Goal: Information Seeking & Learning: Learn about a topic

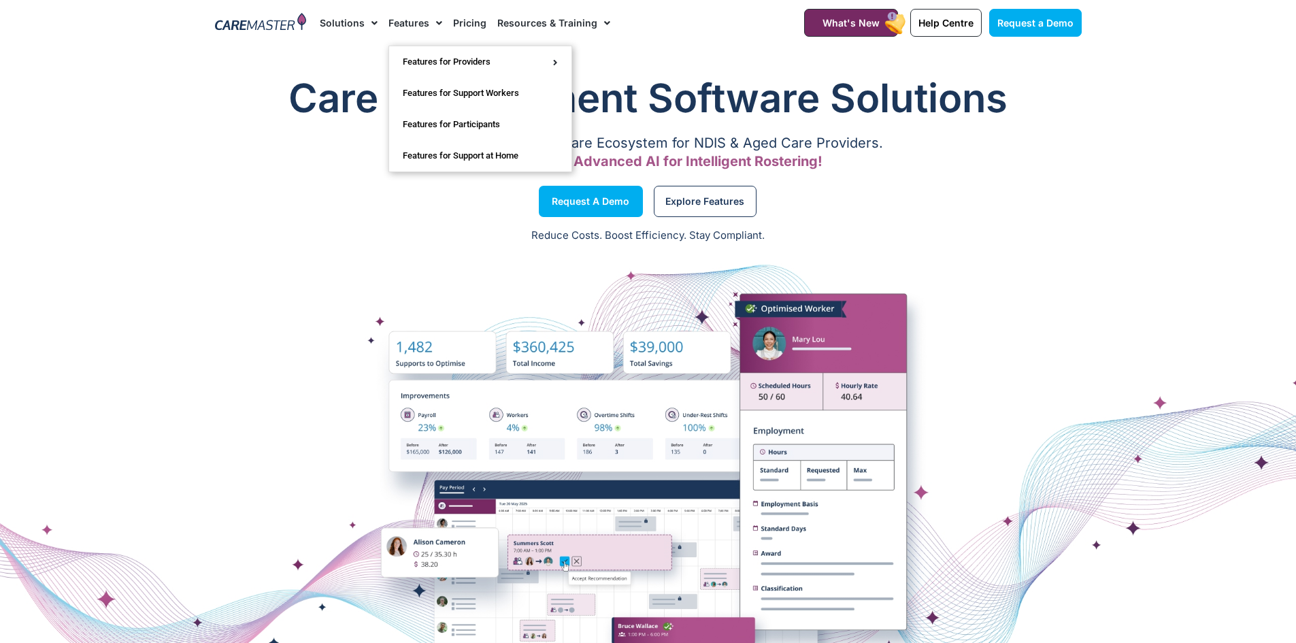
click at [425, 23] on link "Features" at bounding box center [415, 23] width 54 height 46
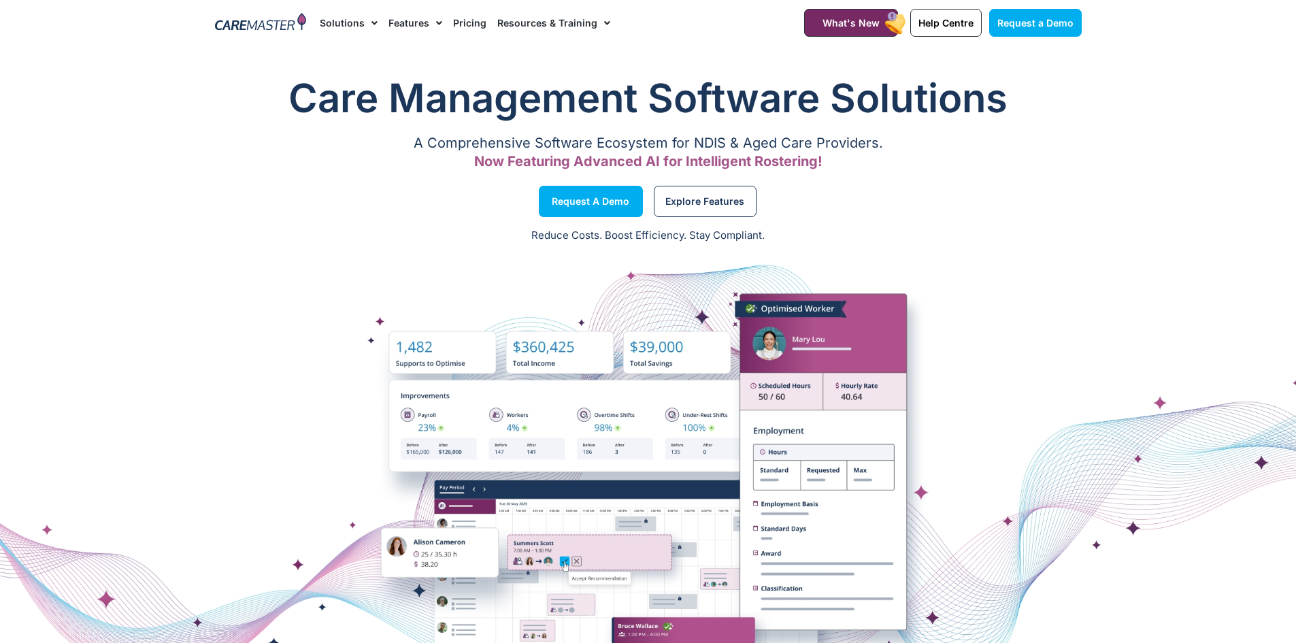
click at [410, 24] on link "Features" at bounding box center [415, 23] width 54 height 46
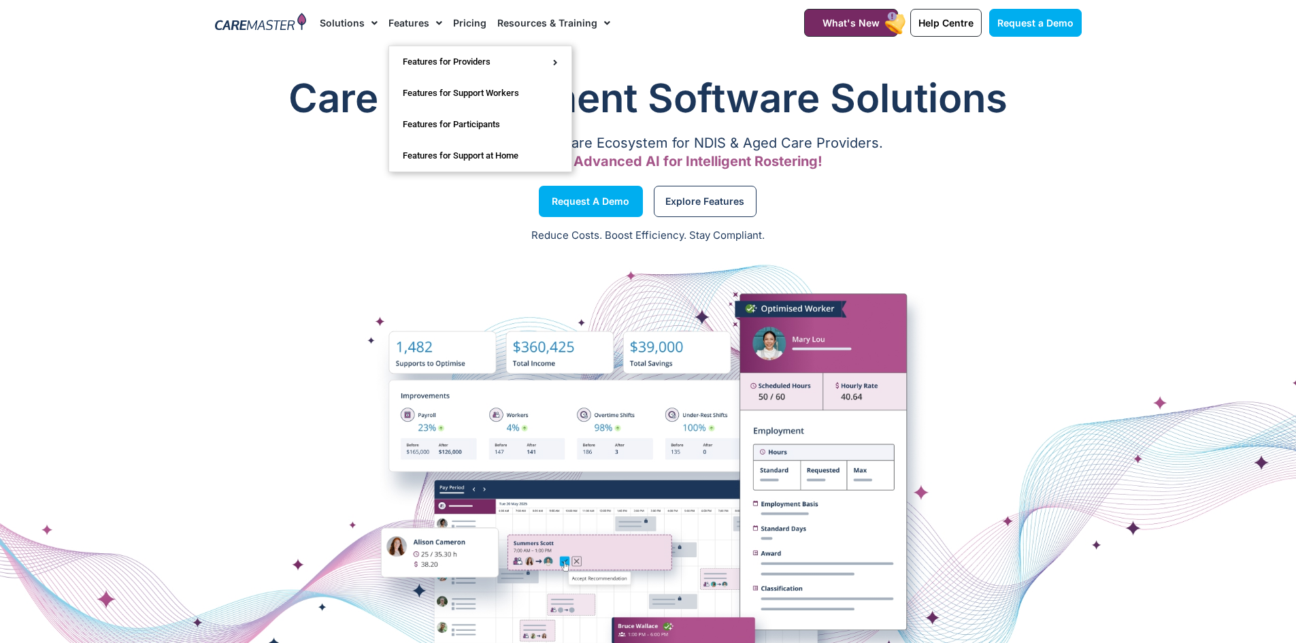
click at [414, 16] on link "Features" at bounding box center [415, 23] width 54 height 46
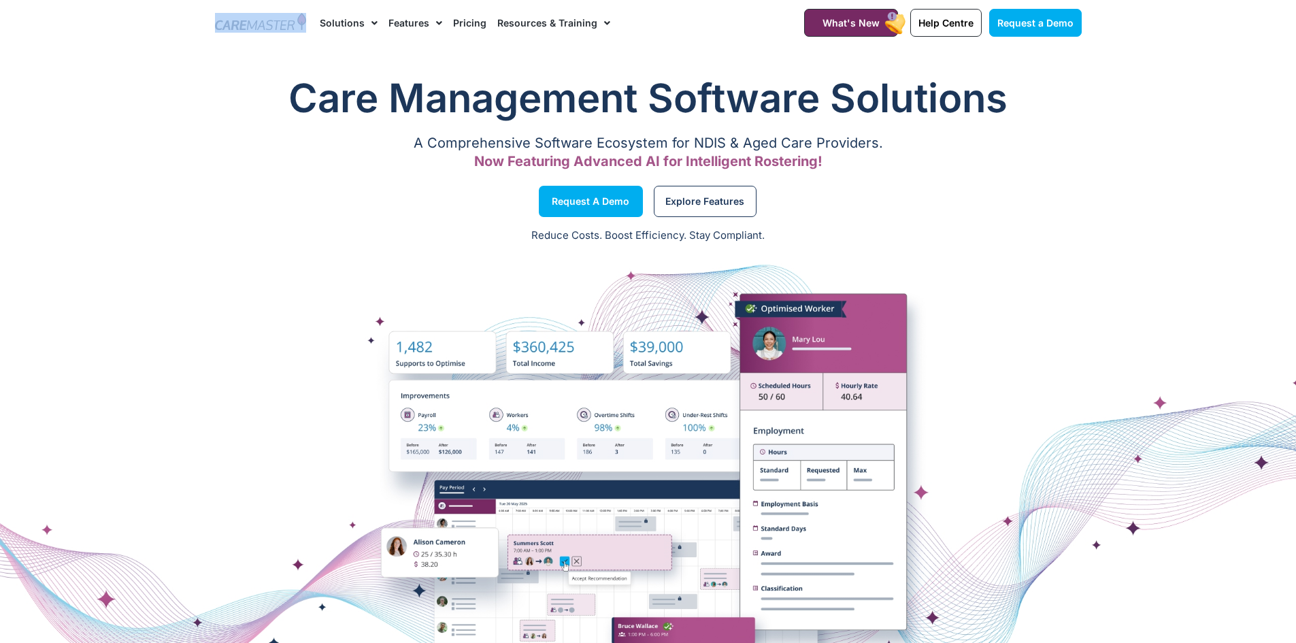
click at [245, 33] on div at bounding box center [260, 23] width 105 height 46
click at [305, 31] on img at bounding box center [261, 23] width 92 height 20
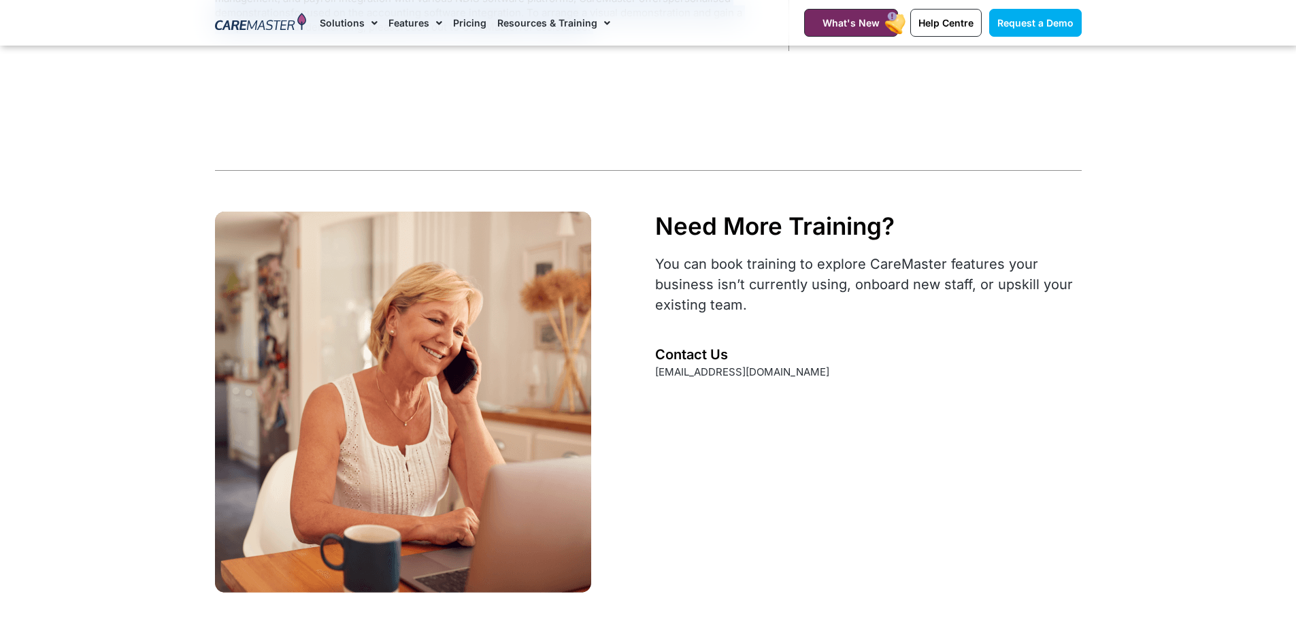
scroll to position [5646, 0]
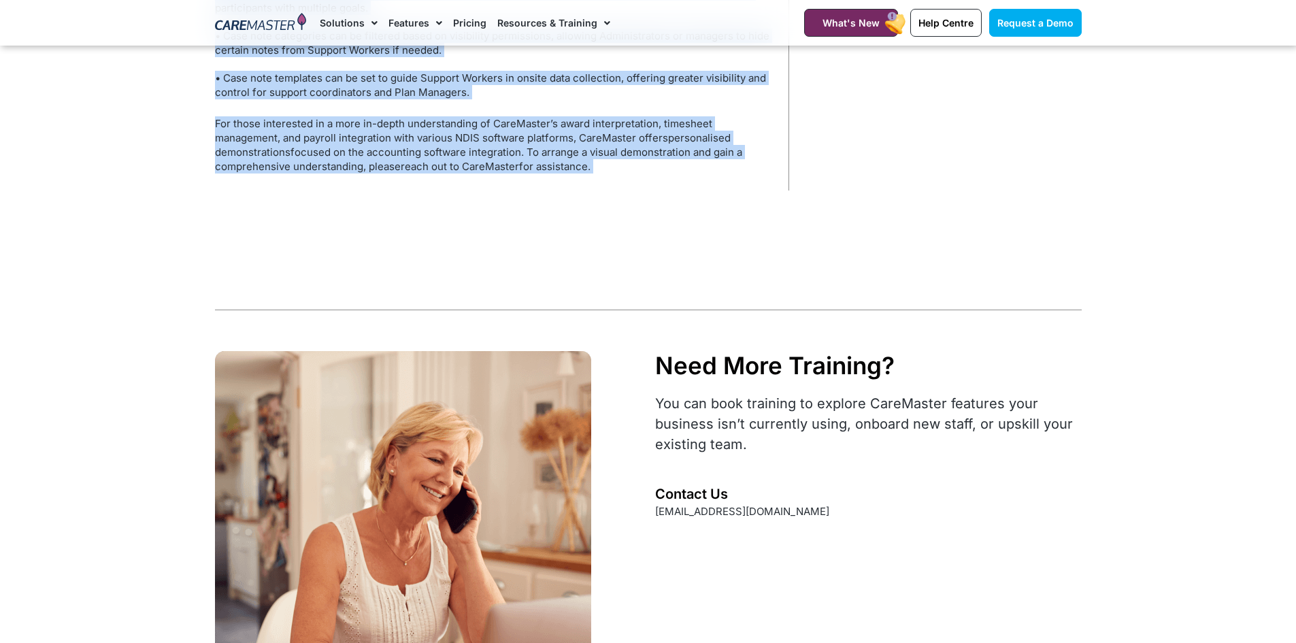
drag, startPoint x: 188, startPoint y: 63, endPoint x: 912, endPoint y: 95, distance: 724.5
copy div "Home / Administrator Features / NDIS Case Notes Management NDIS Case Notes Mana…"
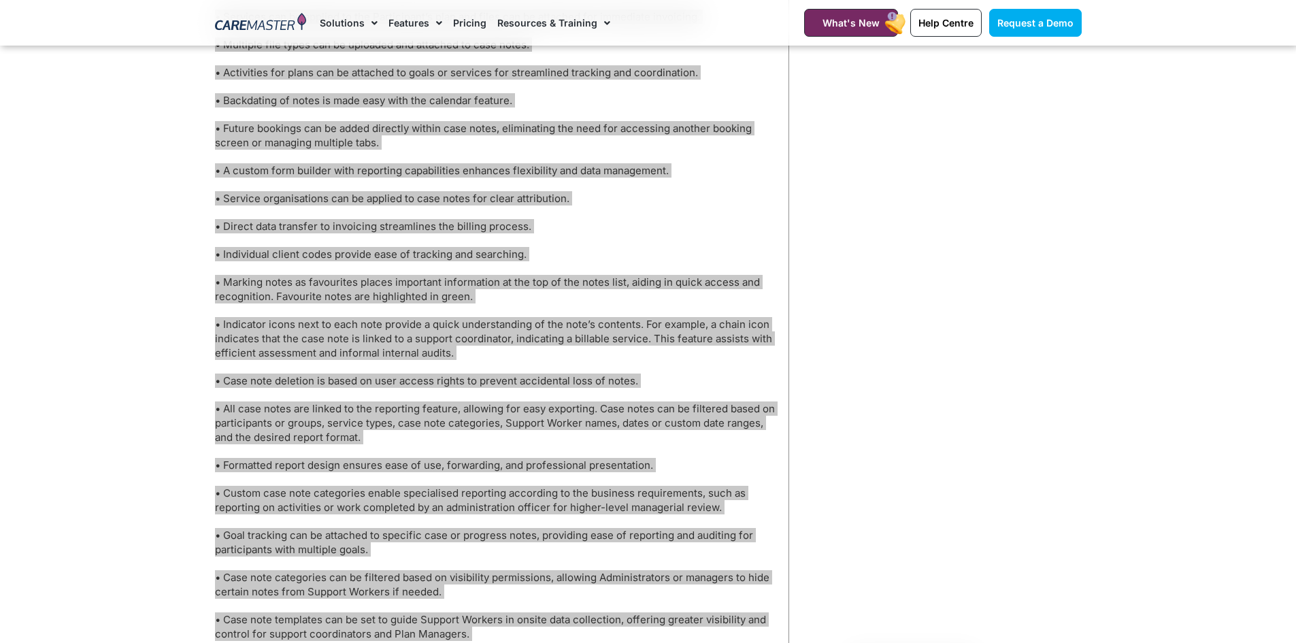
scroll to position [5102, 0]
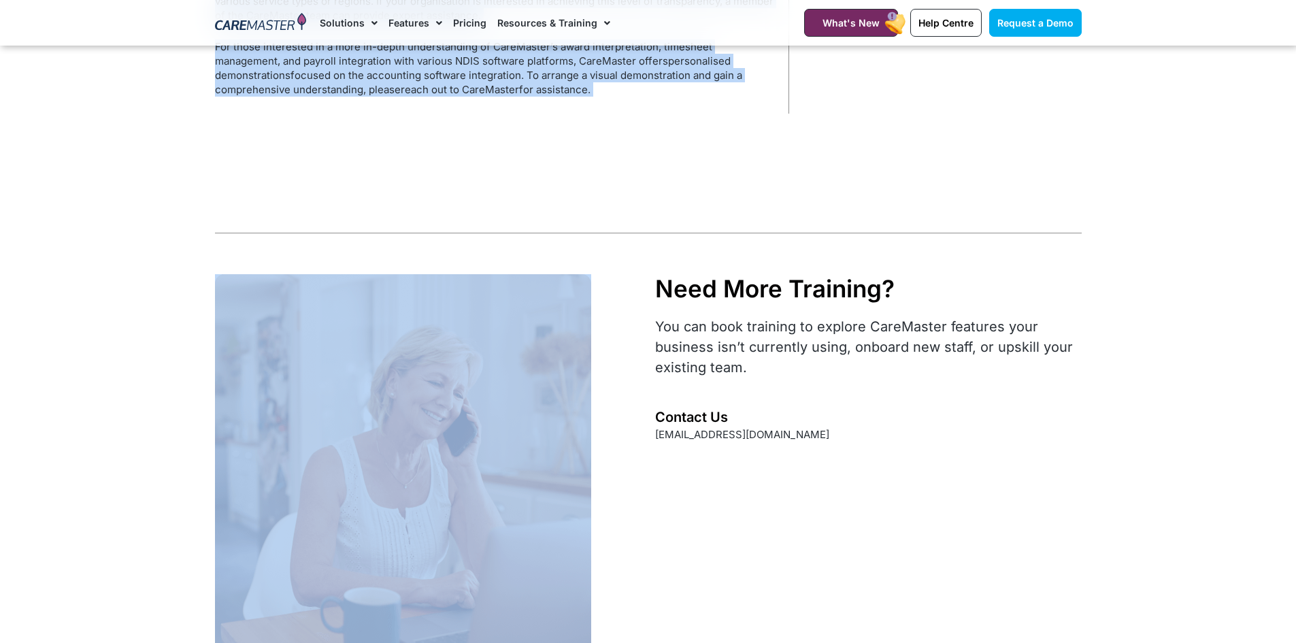
scroll to position [1973, 0]
